Goal: Task Accomplishment & Management: Use online tool/utility

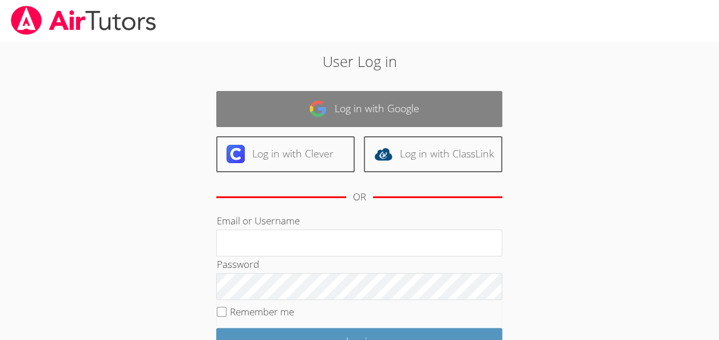
click at [360, 106] on link "Log in with Google" at bounding box center [359, 109] width 286 height 36
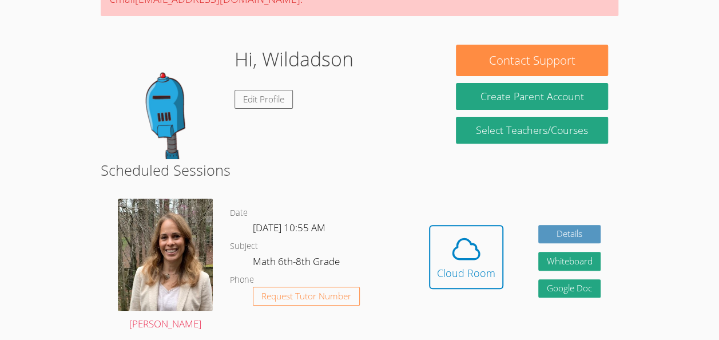
scroll to position [141, 0]
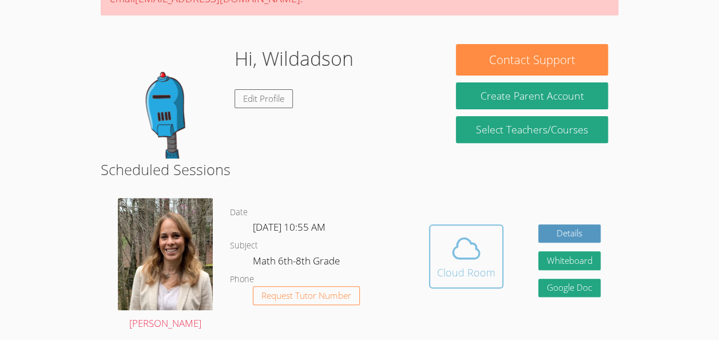
click at [445, 246] on span at bounding box center [466, 248] width 58 height 32
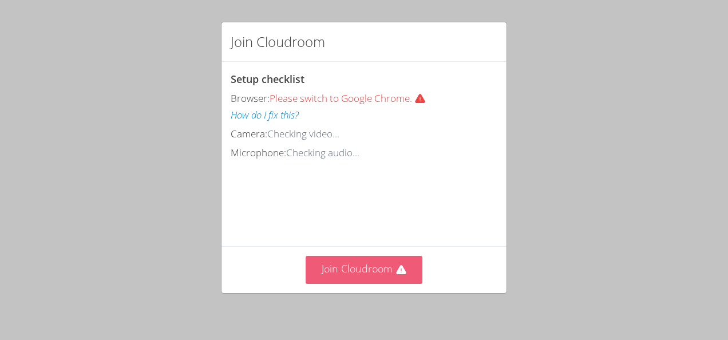
click at [395, 263] on button "Join Cloudroom" at bounding box center [363, 270] width 117 height 28
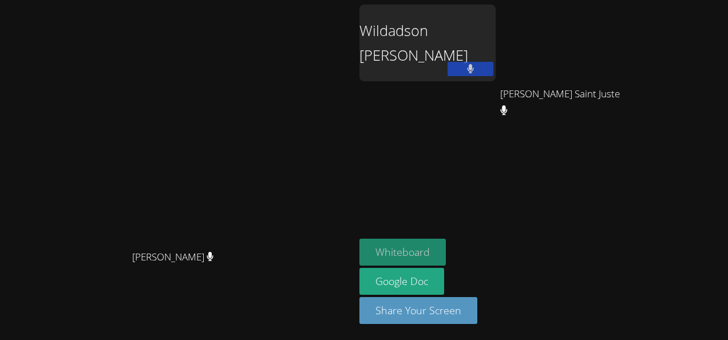
click at [446, 257] on button "Whiteboard" at bounding box center [402, 252] width 86 height 27
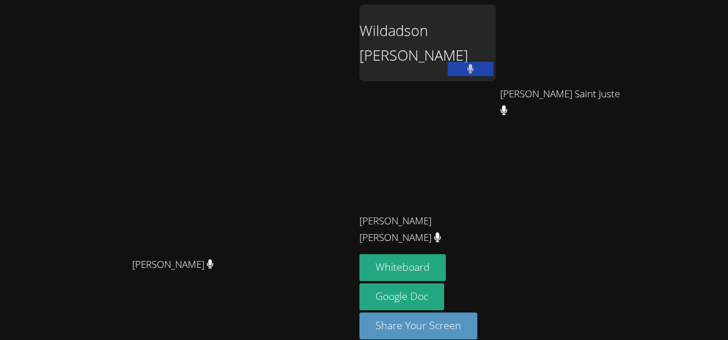
click at [474, 70] on icon at bounding box center [470, 69] width 7 height 10
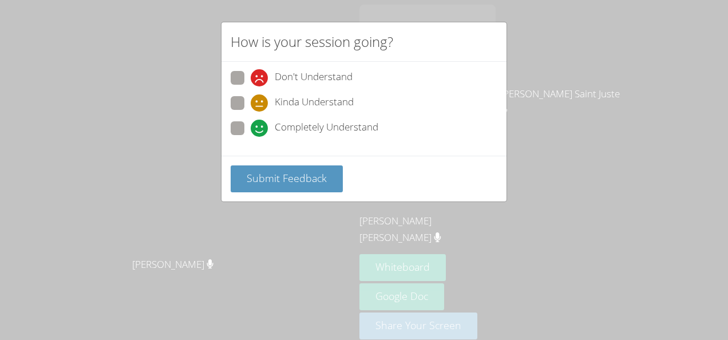
click at [307, 131] on span "Completely Understand" at bounding box center [327, 128] width 104 height 17
click at [260, 131] on input "Completely Understand" at bounding box center [256, 126] width 10 height 10
radio input "true"
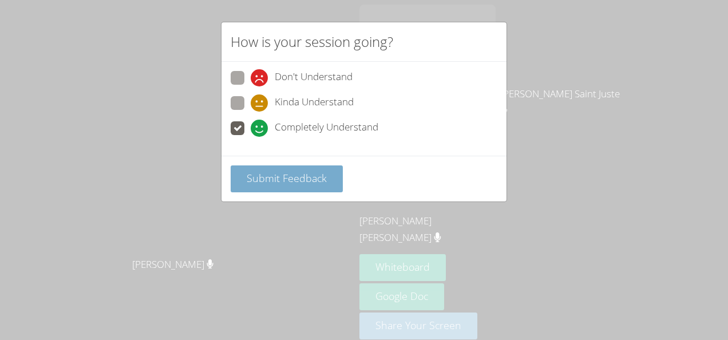
click at [322, 172] on span "Submit Feedback" at bounding box center [287, 178] width 80 height 14
